Goal: Book appointment/travel/reservation

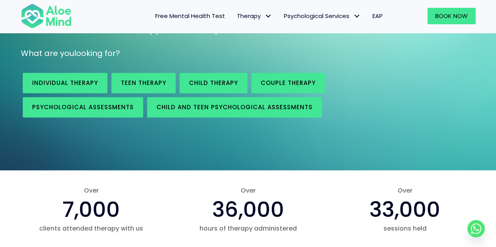
scroll to position [114, 0]
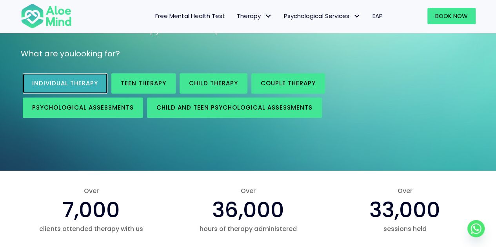
click at [97, 92] on link "Individual therapy" at bounding box center [65, 83] width 85 height 20
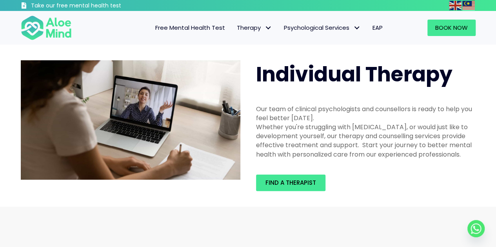
scroll to position [50, 0]
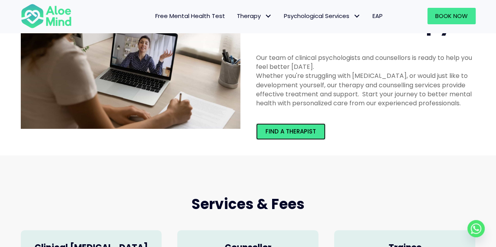
click at [286, 131] on span "Find a therapist" at bounding box center [290, 131] width 51 height 8
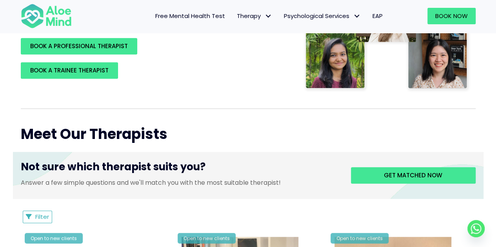
scroll to position [209, 0]
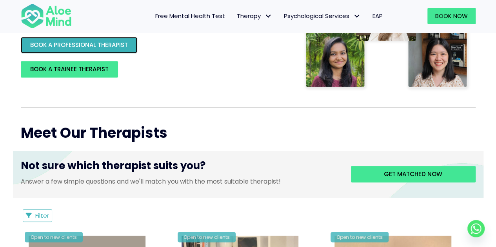
click at [86, 42] on span "BOOK A PROFESSIONAL THERAPIST" at bounding box center [79, 45] width 98 height 8
